Goal: Information Seeking & Learning: Learn about a topic

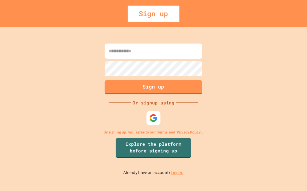
click at [175, 173] on link "Log in." at bounding box center [177, 173] width 13 height 6
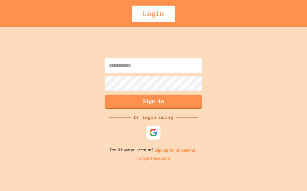
click at [135, 71] on input at bounding box center [154, 65] width 98 height 15
type input "**********"
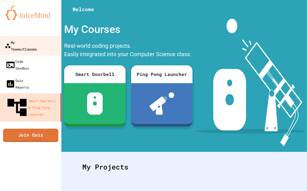
click at [33, 47] on link "My Teams/Classes" at bounding box center [30, 46] width 63 height 20
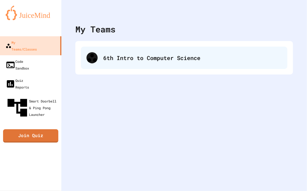
click at [92, 55] on icon at bounding box center [91, 57] width 11 height 11
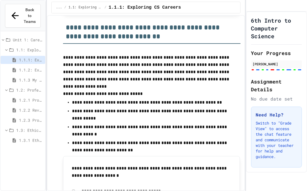
scroll to position [958, 0]
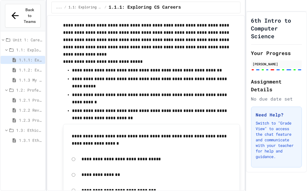
click at [33, 137] on span "1.3.1 Ethics in Computer Science" at bounding box center [31, 140] width 24 height 6
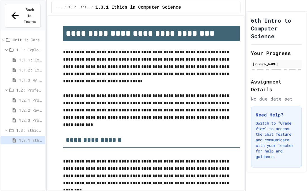
click at [30, 127] on span "1.3: Ethics in Computing" at bounding box center [29, 130] width 27 height 6
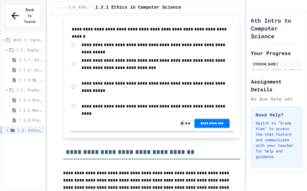
click at [149, 110] on div "**********" at bounding box center [157, 106] width 156 height 13
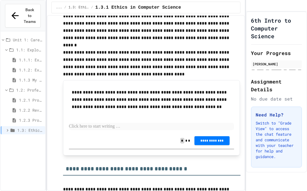
scroll to position [416, 0]
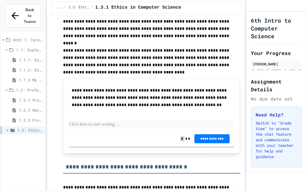
click at [22, 97] on span "1.2.1 Professional Communication" at bounding box center [31, 100] width 24 height 6
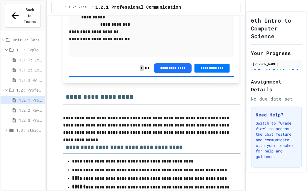
scroll to position [853, 0]
